Goal: Information Seeking & Learning: Learn about a topic

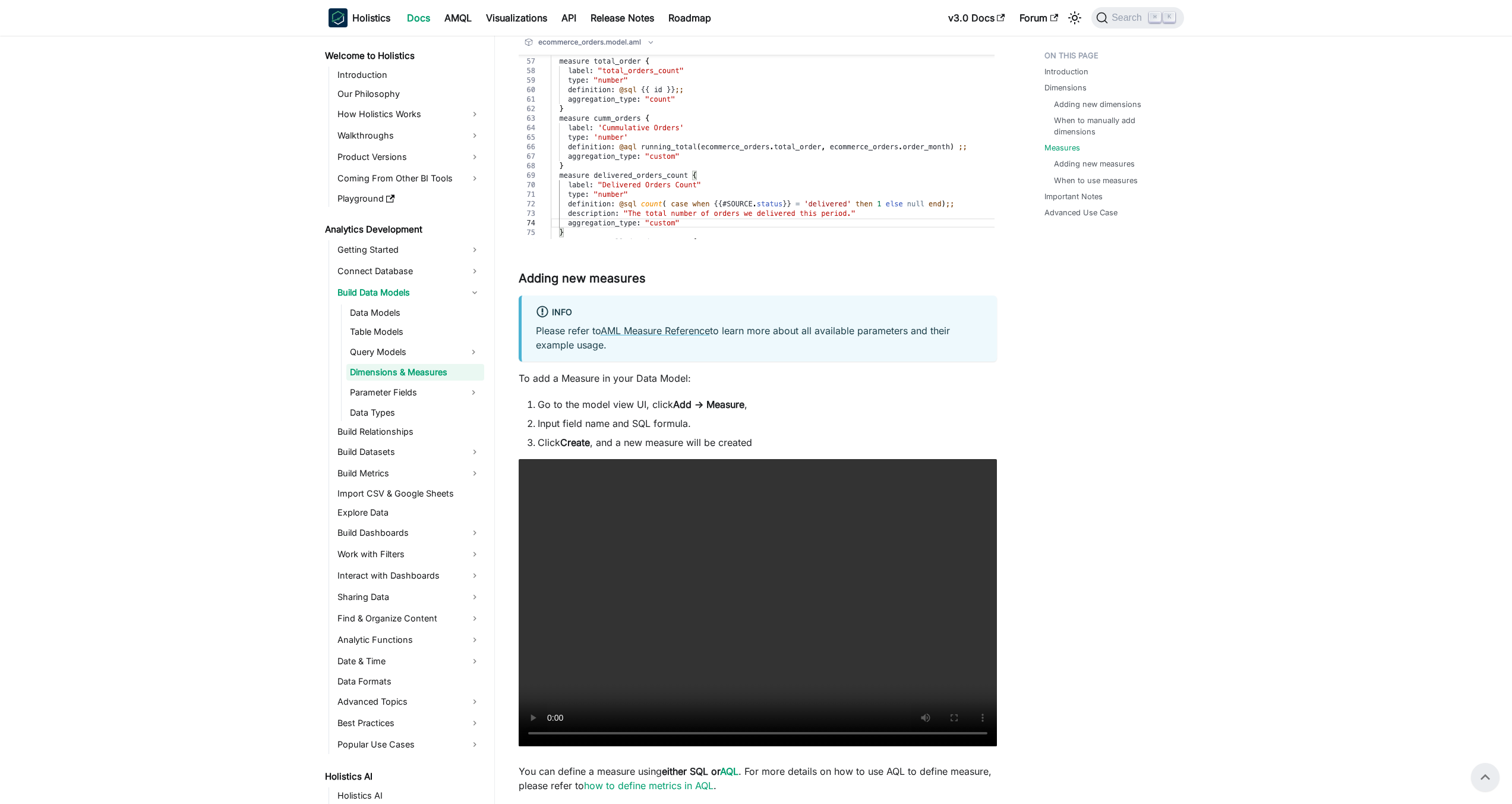
scroll to position [1556, 0]
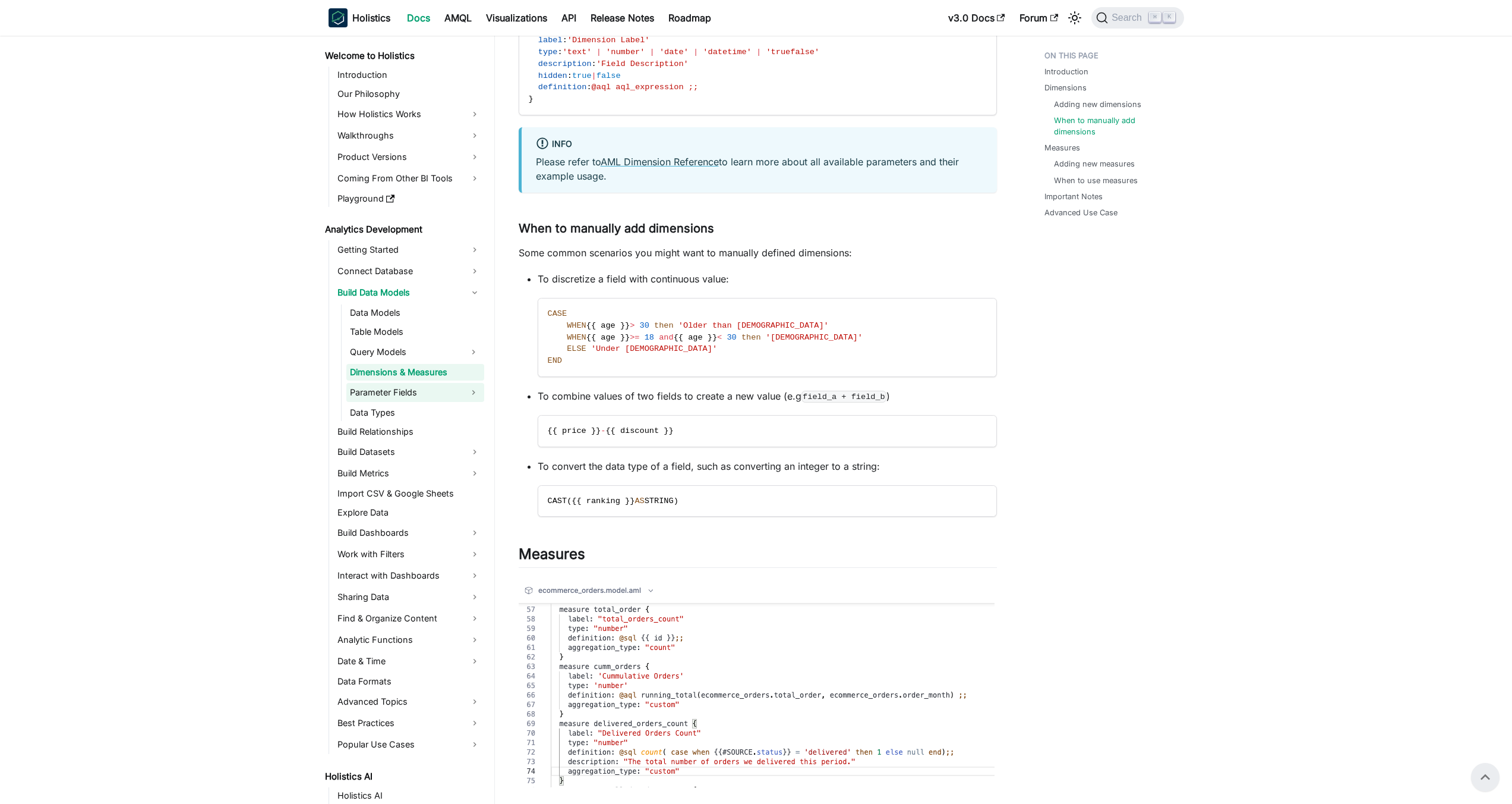
click at [440, 395] on link "Parameter Fields" at bounding box center [405, 392] width 116 height 19
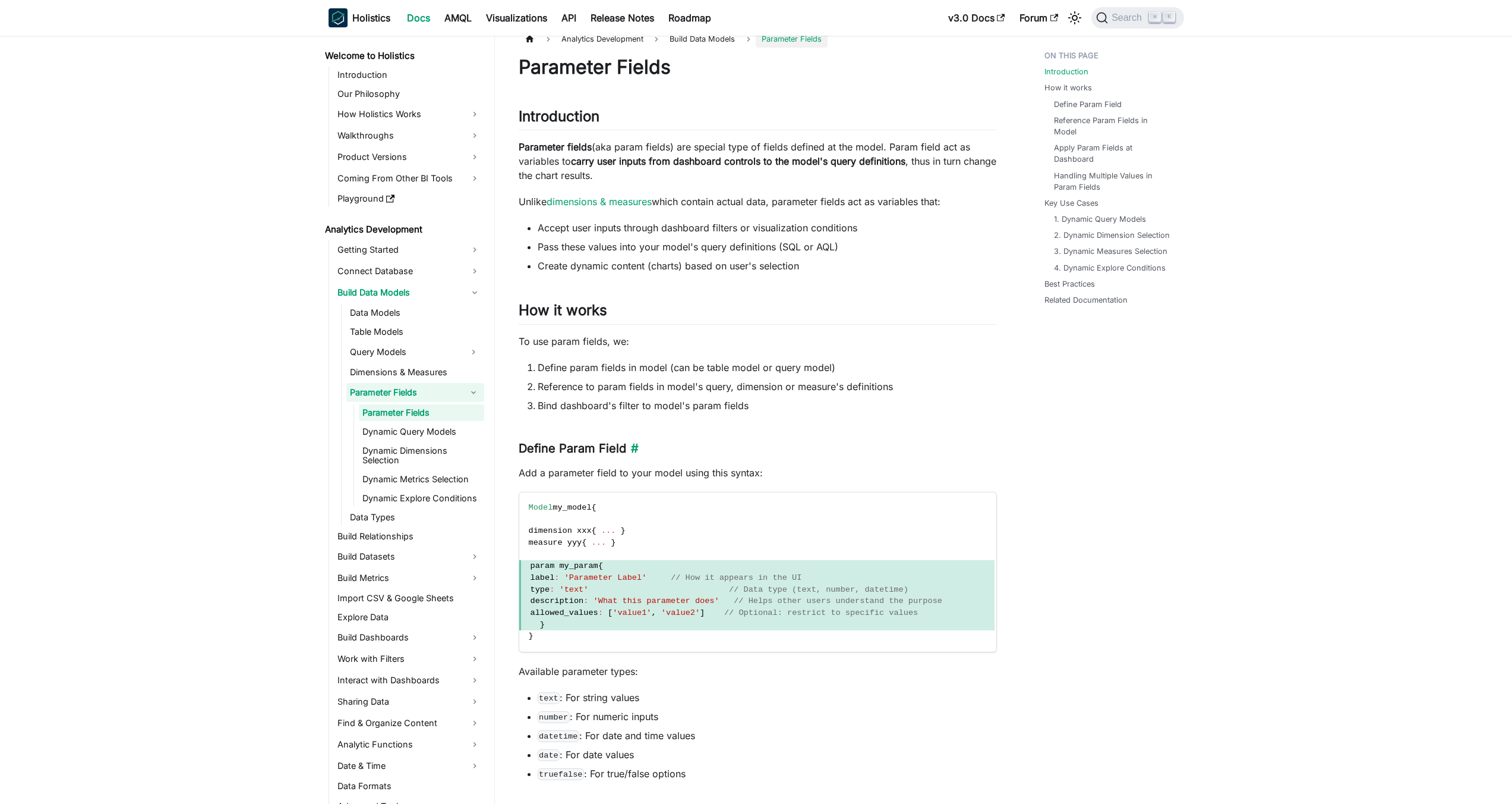
scroll to position [22, 0]
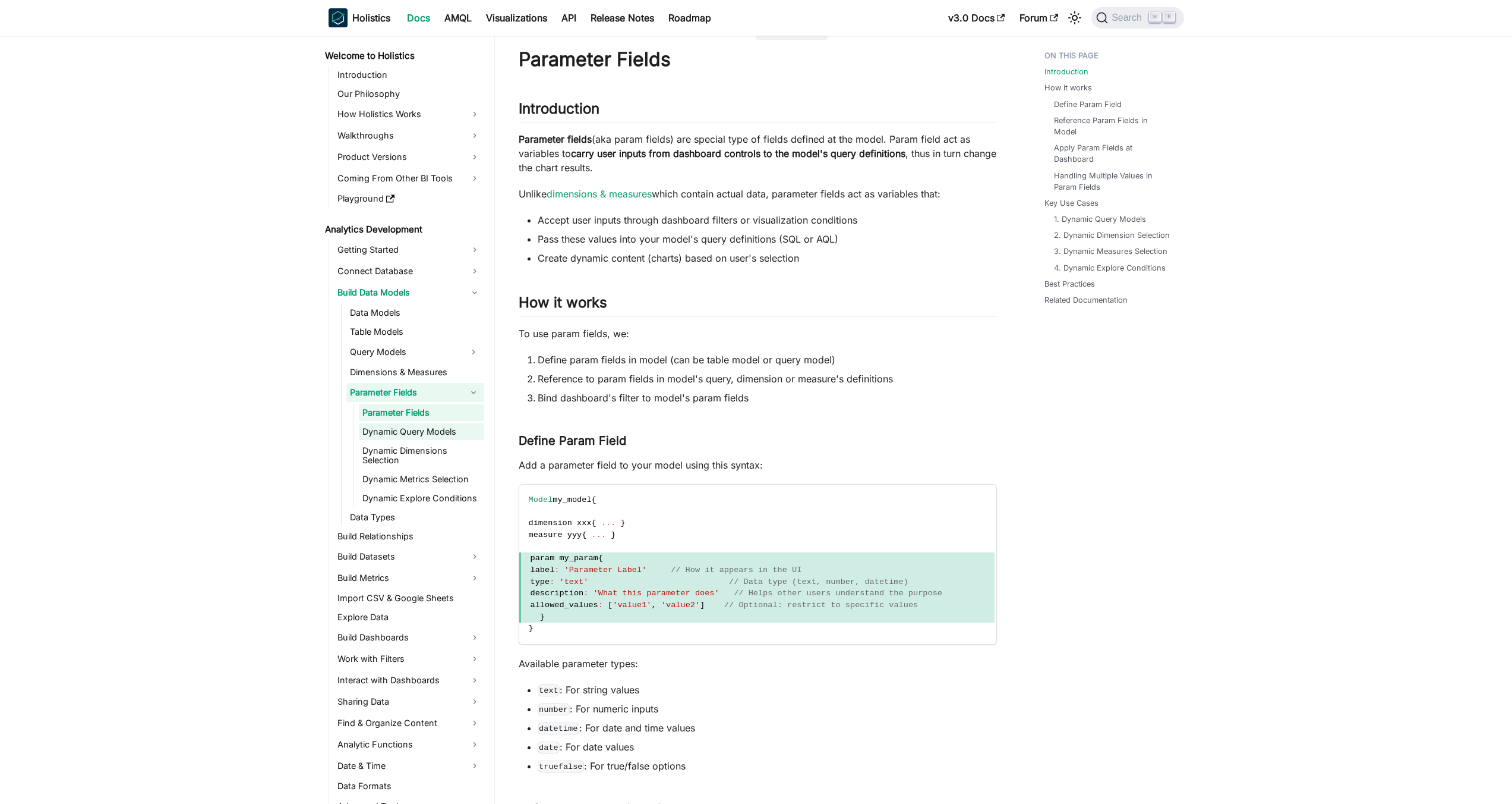
click at [447, 427] on link "Dynamic Query Models" at bounding box center [422, 431] width 125 height 16
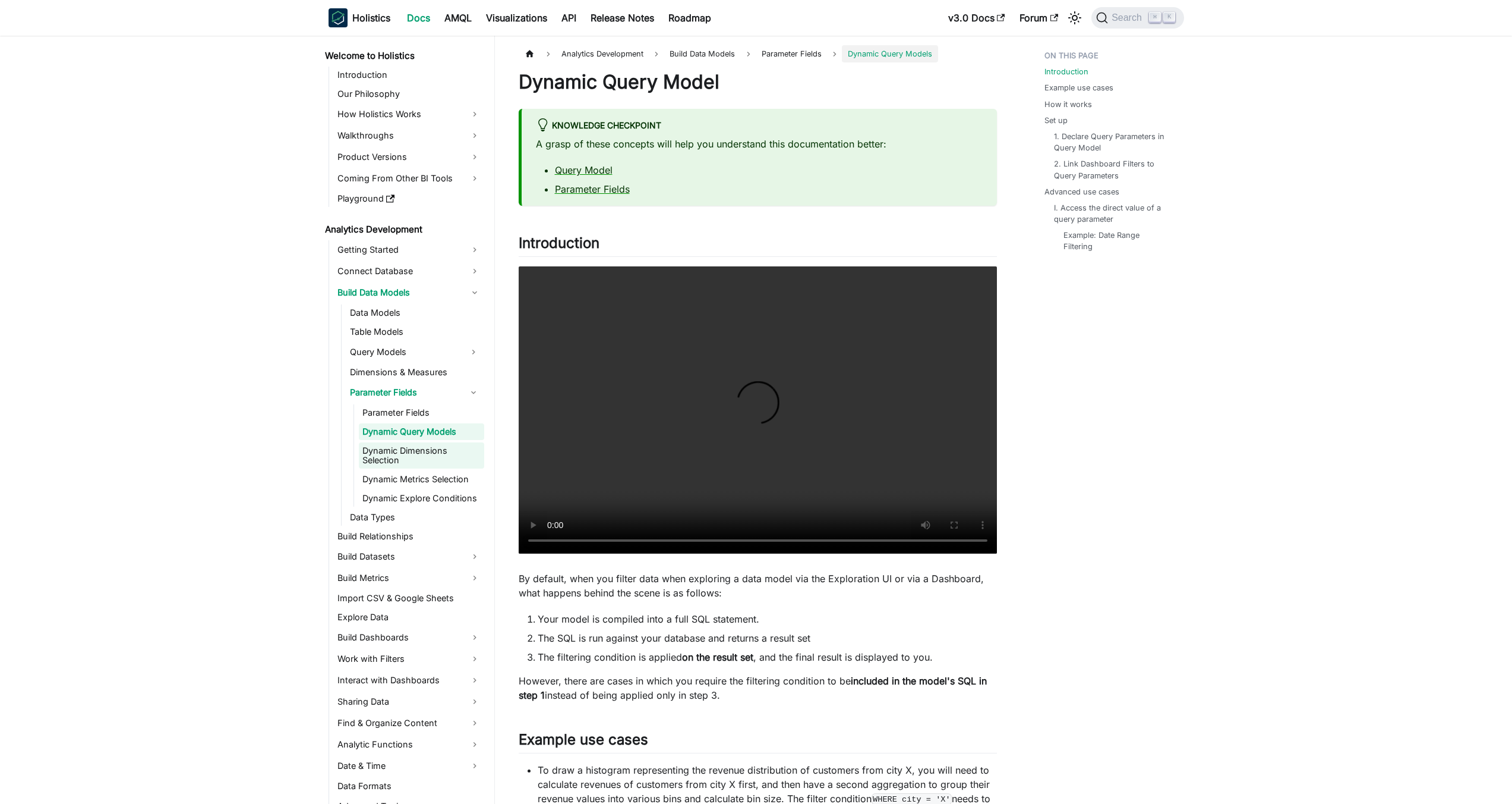
click at [436, 447] on link "Dynamic Dimensions Selection" at bounding box center [422, 455] width 125 height 26
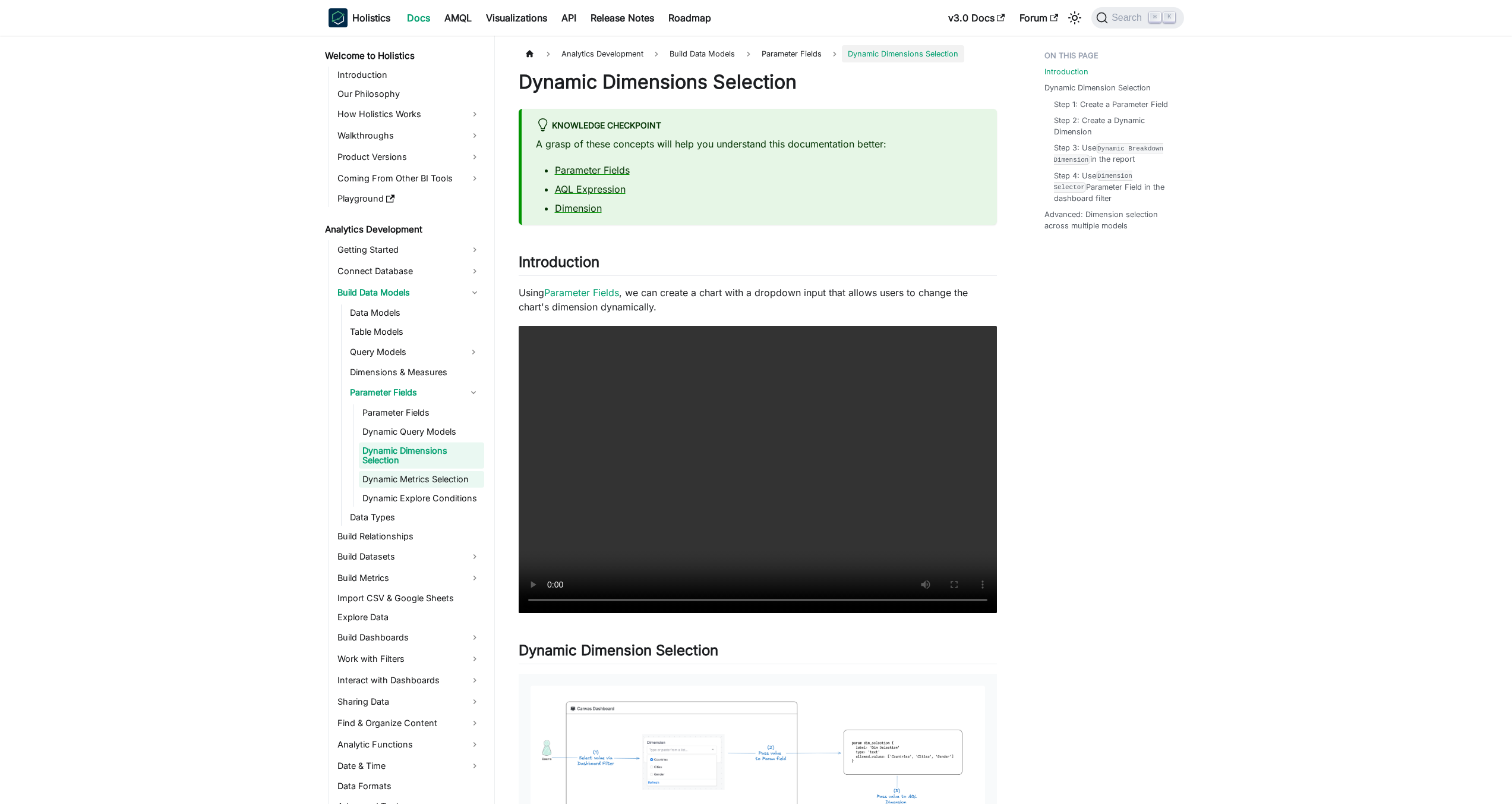
click at [422, 479] on link "Dynamic Metrics Selection" at bounding box center [422, 479] width 125 height 16
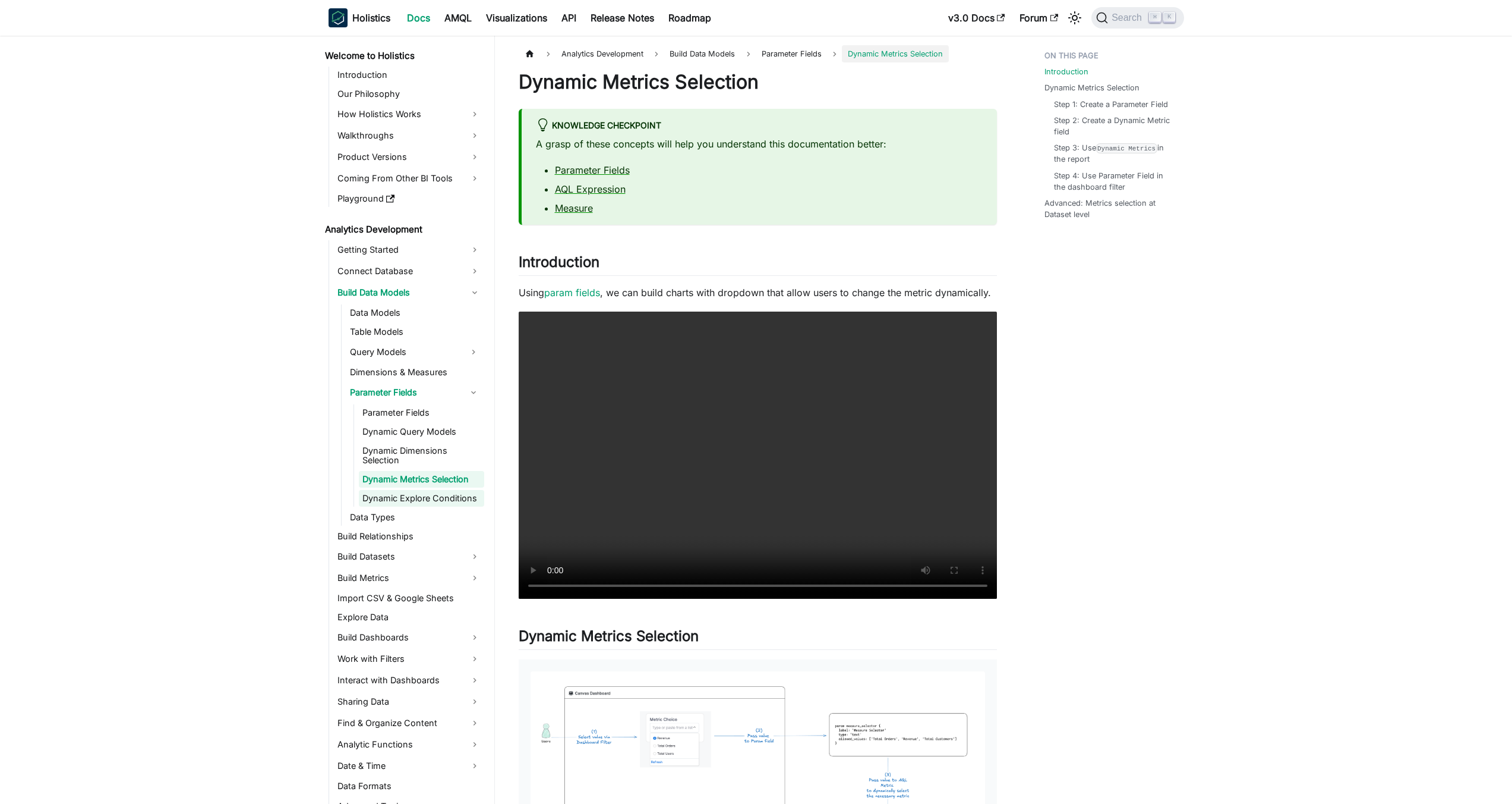
click at [420, 503] on link "Dynamic Explore Conditions" at bounding box center [422, 498] width 125 height 16
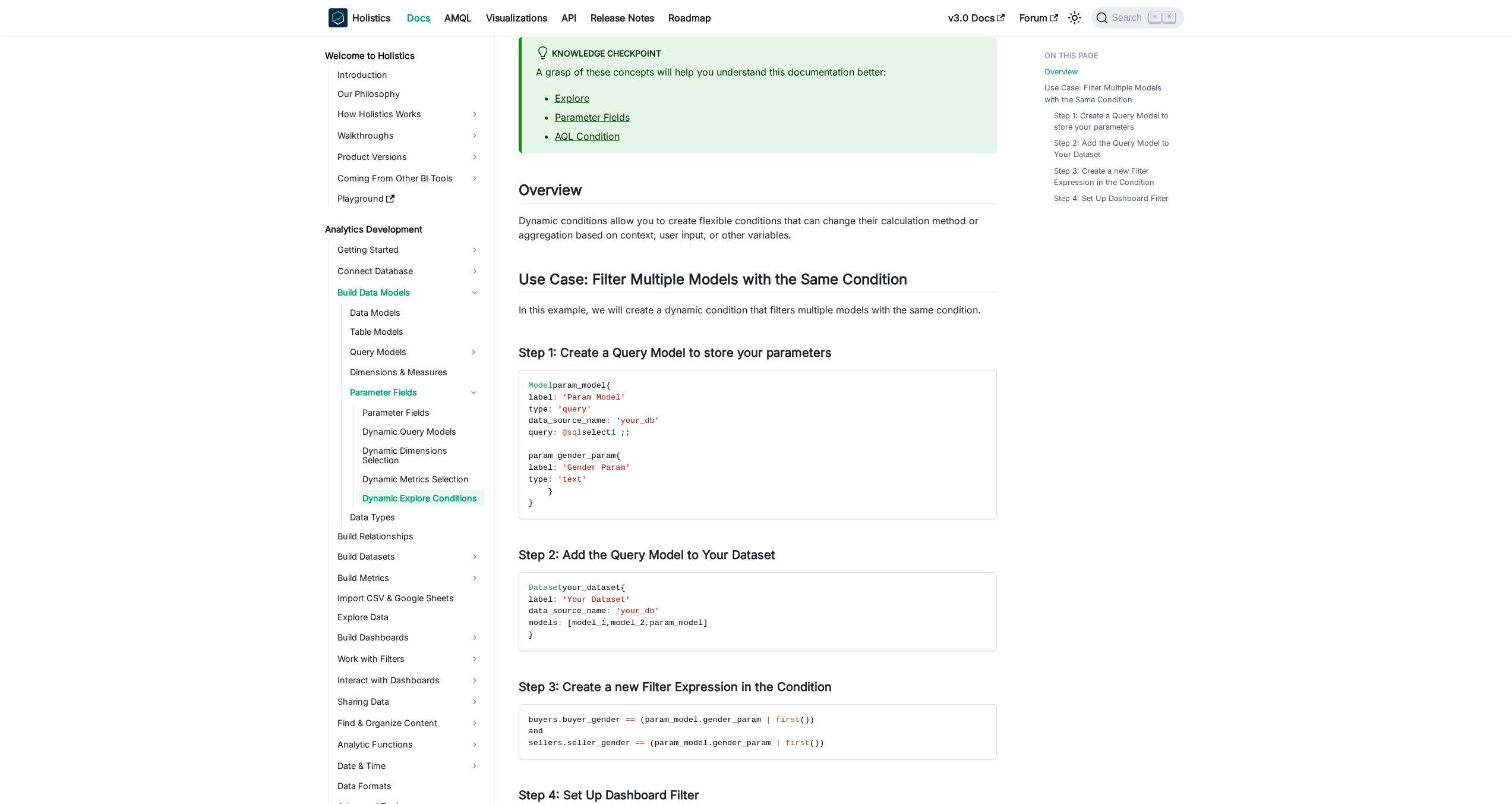
scroll to position [210, 0]
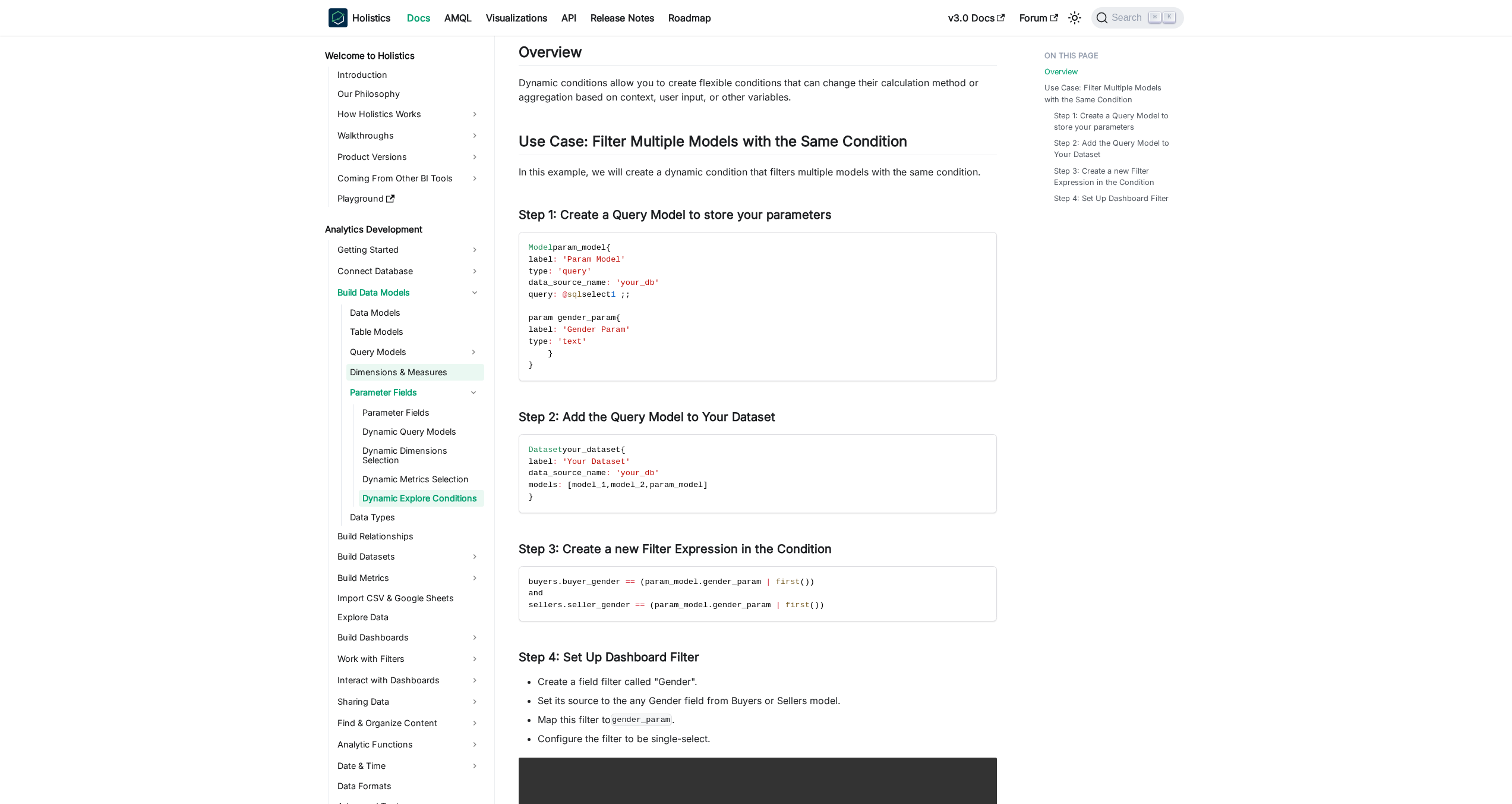
click at [402, 380] on link "Dimensions & Measures" at bounding box center [415, 372] width 138 height 16
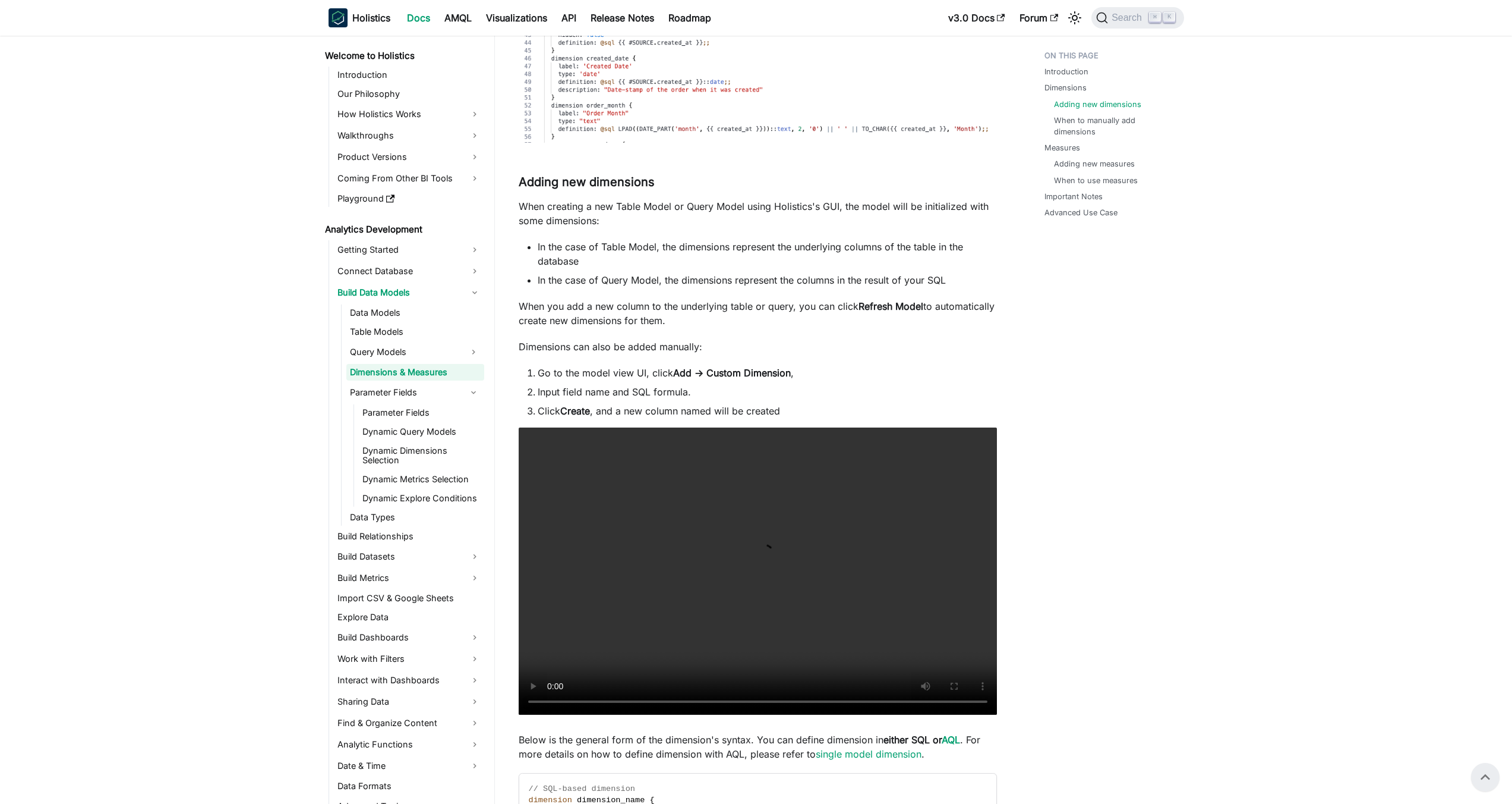
scroll to position [672, 0]
